Goal: Find specific page/section: Find specific page/section

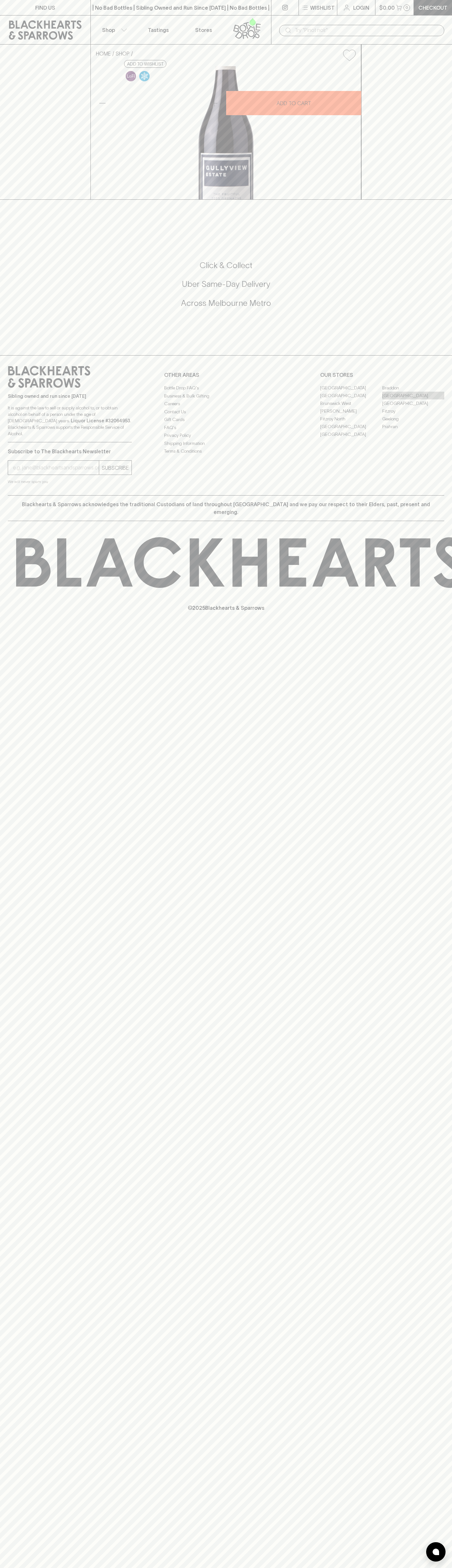
click at [413, 399] on link "[GEOGRAPHIC_DATA]" at bounding box center [413, 395] width 62 height 8
click at [397, 23] on div "​" at bounding box center [361, 30] width 181 height 29
click at [428, 850] on div "FIND US | No Bad Bottles | Sibling Owned and Run Since [DATE] | No Bad Bottles …" at bounding box center [226, 784] width 452 height 1568
click at [109, 1567] on html "FIND US | No Bad Bottles | Sibling Owned and Run Since [DATE] | No Bad Bottles …" at bounding box center [226, 784] width 452 height 1568
click at [27, 906] on div "FIND US | No Bad Bottles | Sibling Owned and Run Since [DATE] | No Bad Bottles …" at bounding box center [226, 784] width 452 height 1568
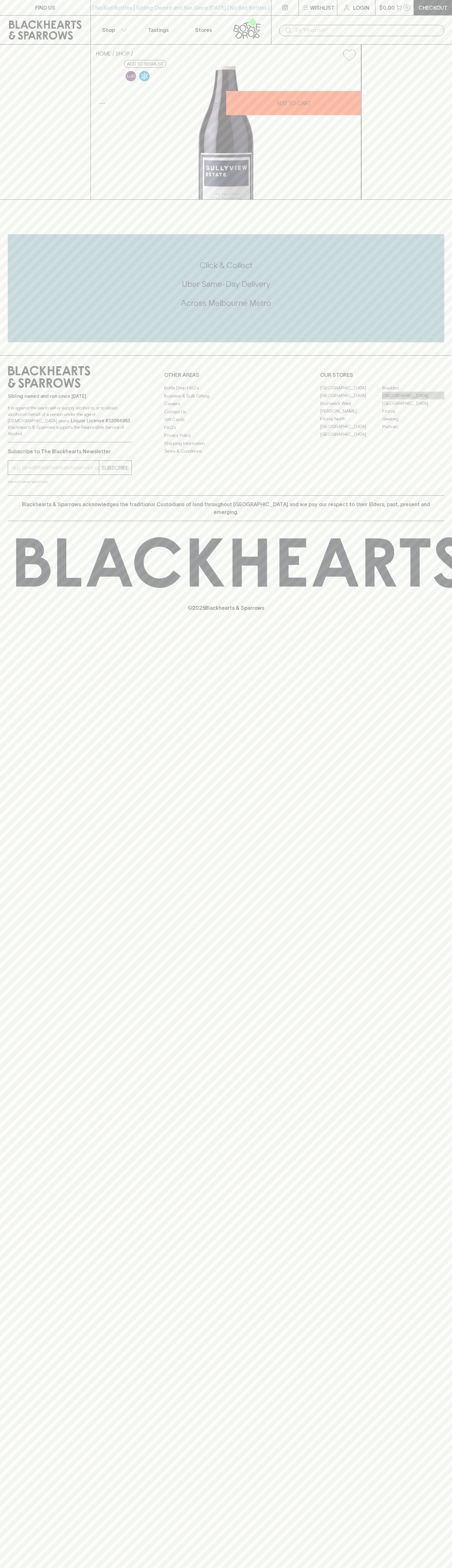
click at [413, 399] on link "[GEOGRAPHIC_DATA]" at bounding box center [413, 395] width 62 height 8
